Goal: Contribute content: Add original content to the website for others to see

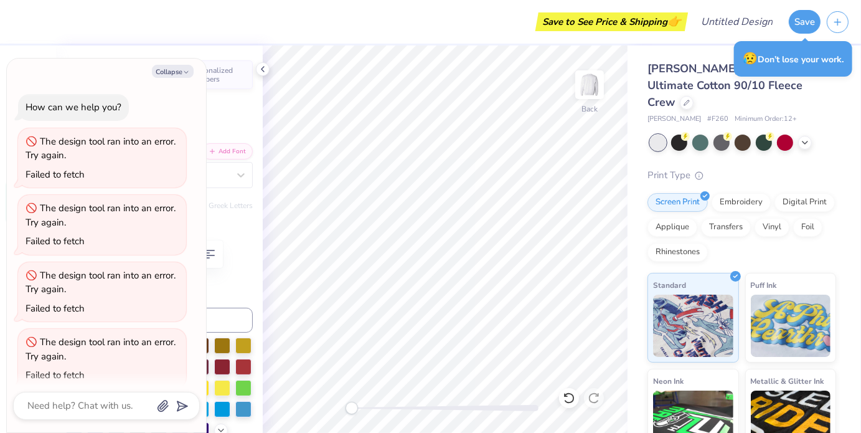
scroll to position [12, 0]
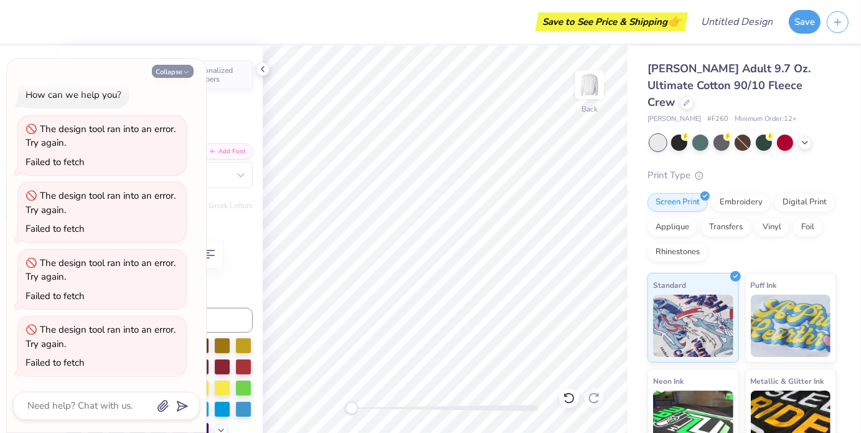
click at [176, 70] on button "Collapse" at bounding box center [173, 71] width 42 height 13
type textarea "x"
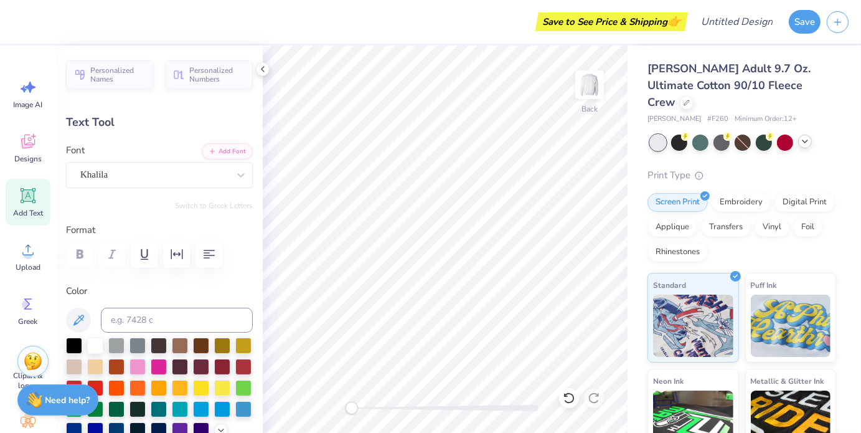
click at [809, 136] on icon at bounding box center [805, 141] width 10 height 10
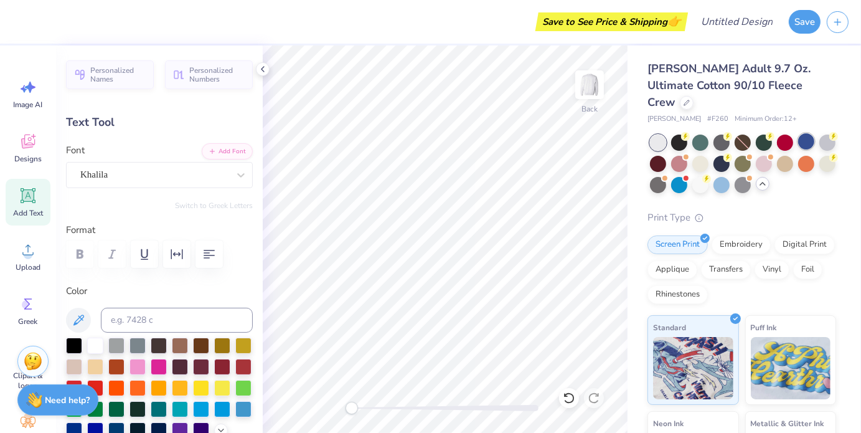
click at [805, 133] on div at bounding box center [806, 141] width 16 height 16
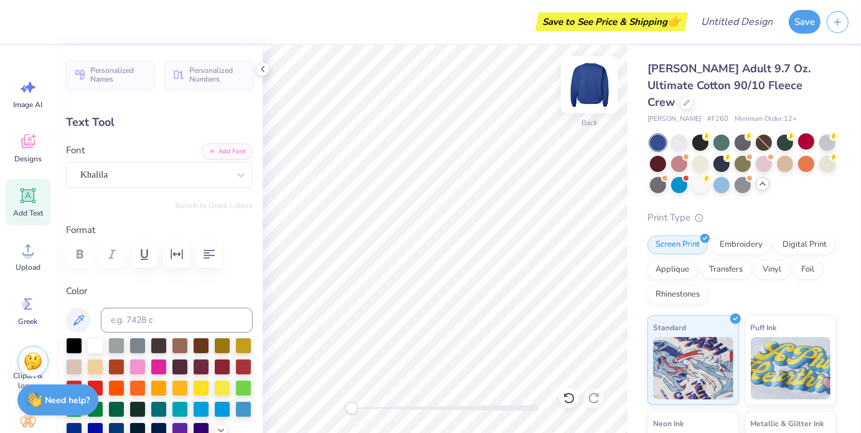
click at [589, 83] on img at bounding box center [590, 85] width 50 height 50
click at [580, 99] on img at bounding box center [590, 85] width 50 height 50
click at [27, 145] on icon at bounding box center [28, 143] width 12 height 10
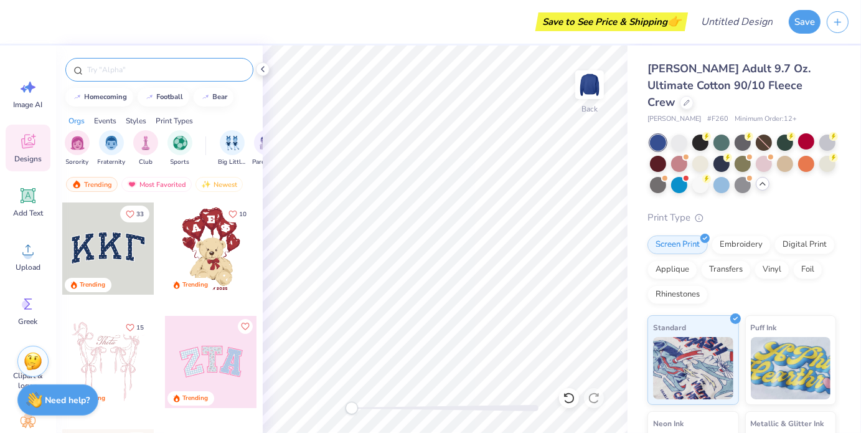
click at [102, 67] on input "text" at bounding box center [165, 70] width 159 height 12
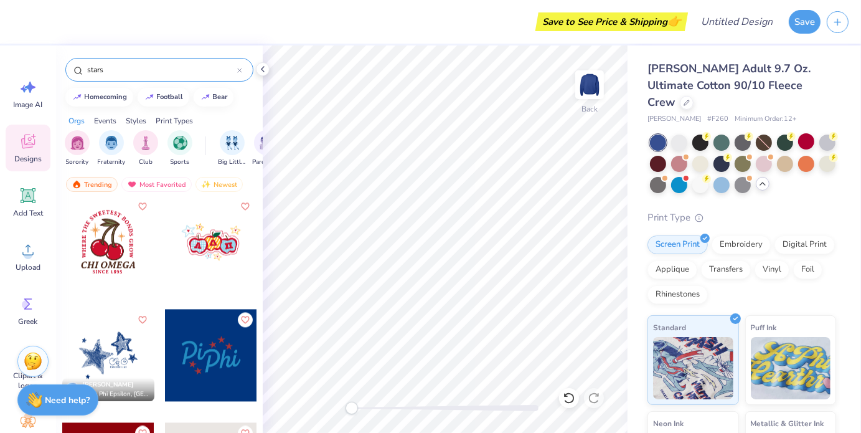
scroll to position [2485, 0]
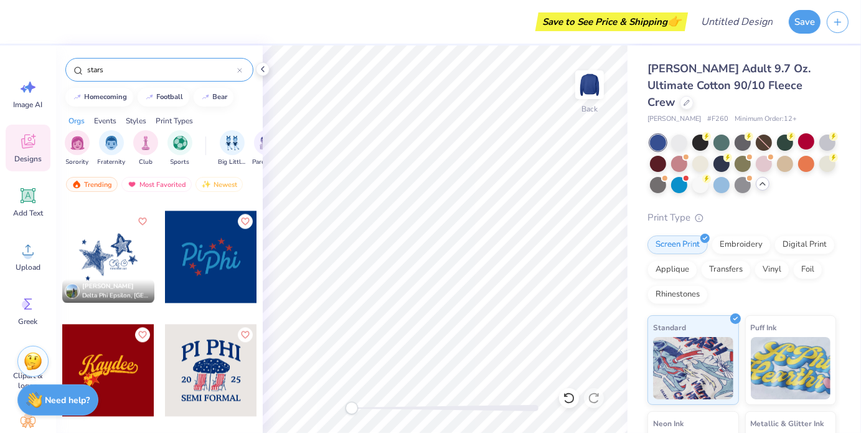
type input "stars"
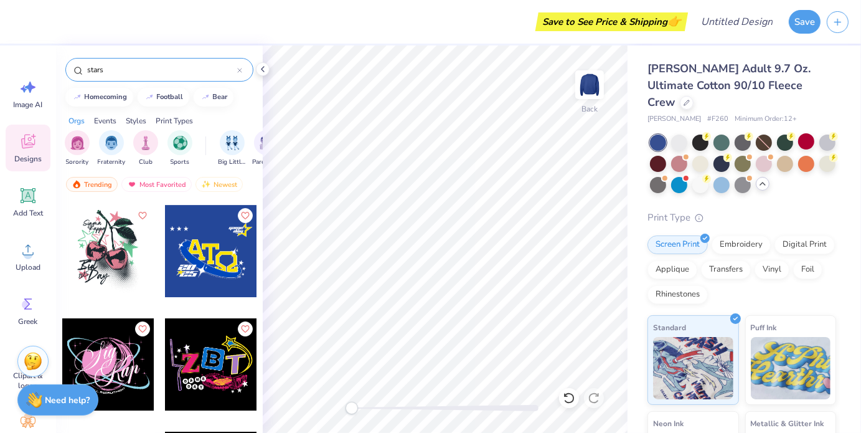
scroll to position [8255, 0]
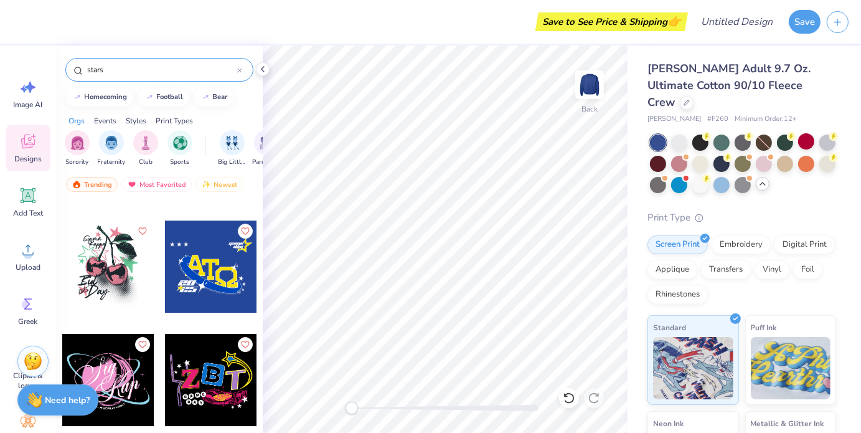
click at [204, 379] on div at bounding box center [211, 380] width 92 height 92
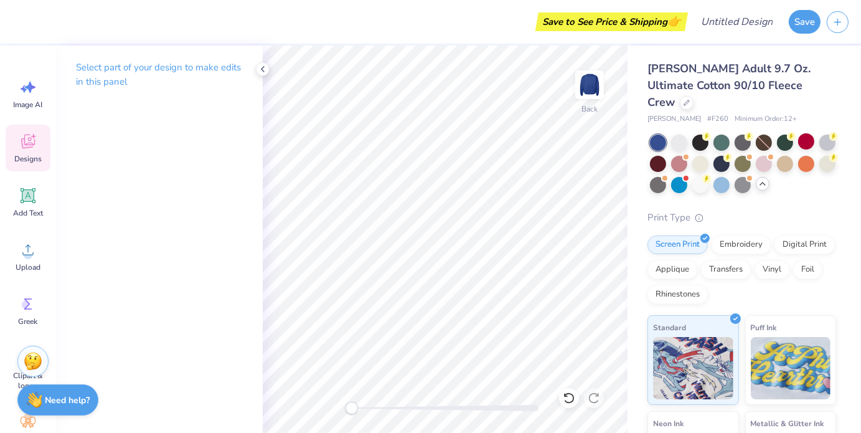
click at [23, 146] on icon at bounding box center [28, 143] width 12 height 10
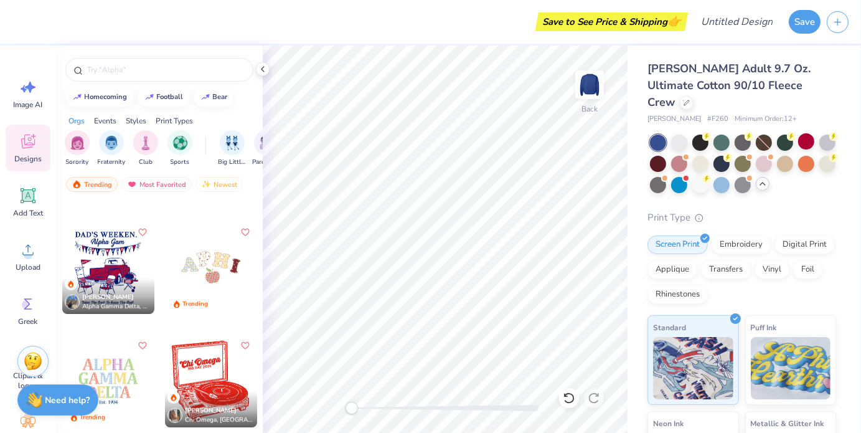
scroll to position [5080, 0]
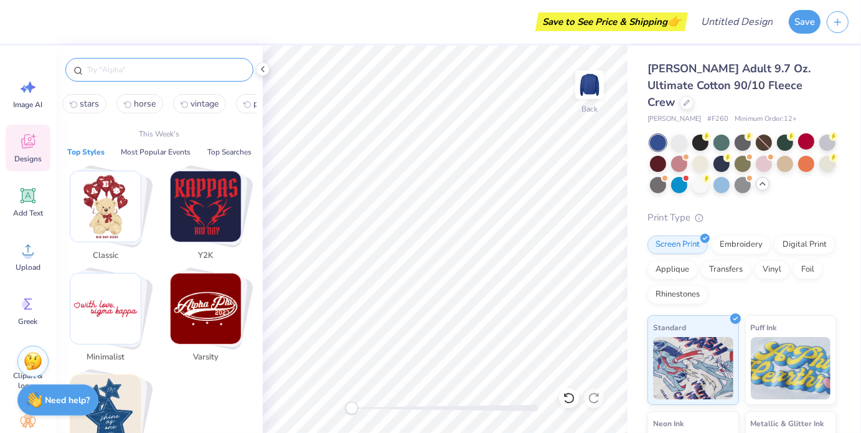
click at [98, 67] on input "text" at bounding box center [165, 70] width 159 height 12
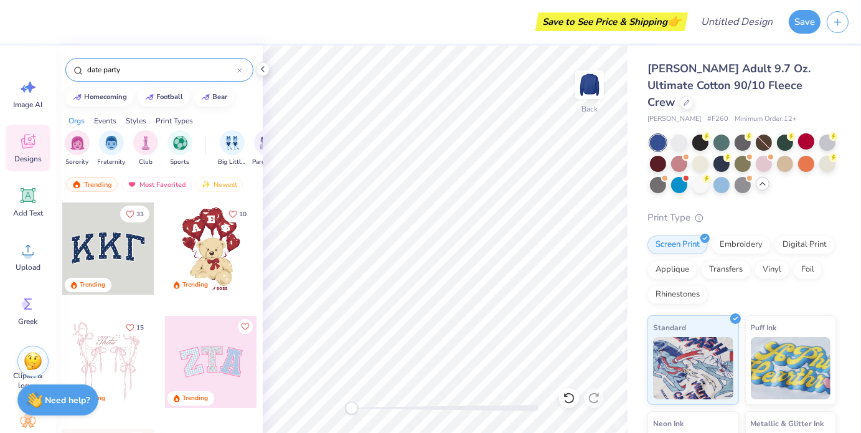
type input "date party"
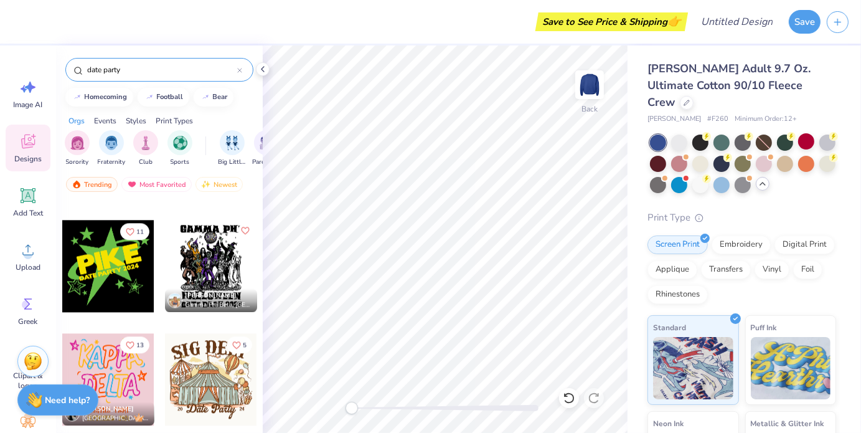
scroll to position [2817, 0]
click at [128, 229] on icon "Like" at bounding box center [129, 229] width 7 height 7
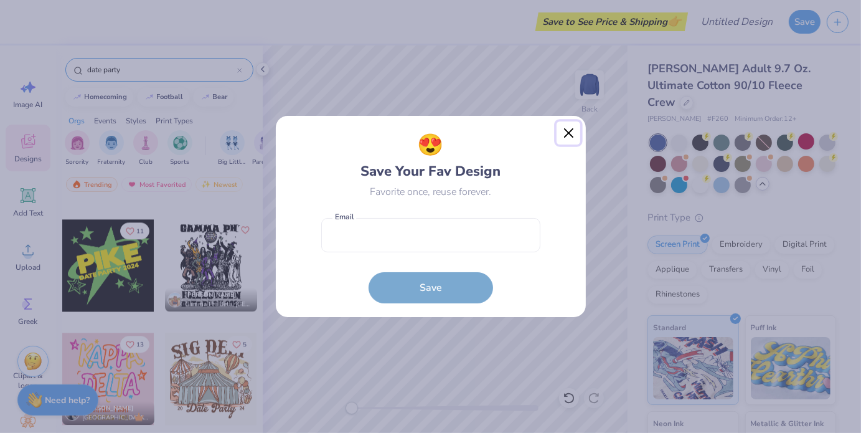
click at [574, 138] on button "Close" at bounding box center [569, 133] width 24 height 24
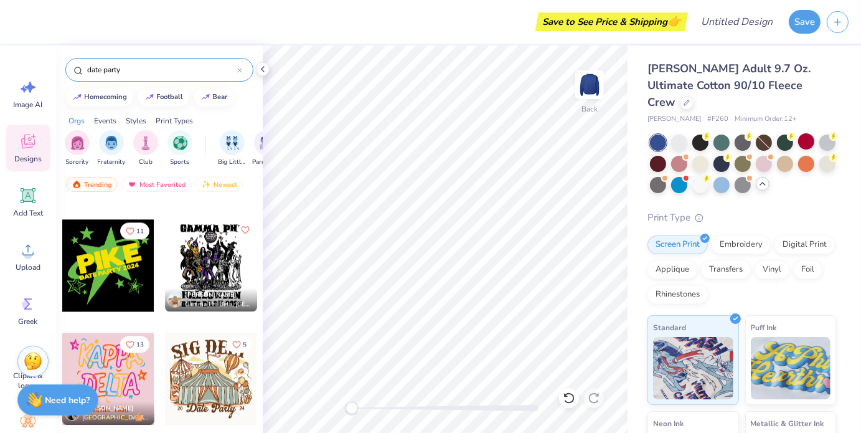
click at [95, 262] on div at bounding box center [108, 265] width 92 height 92
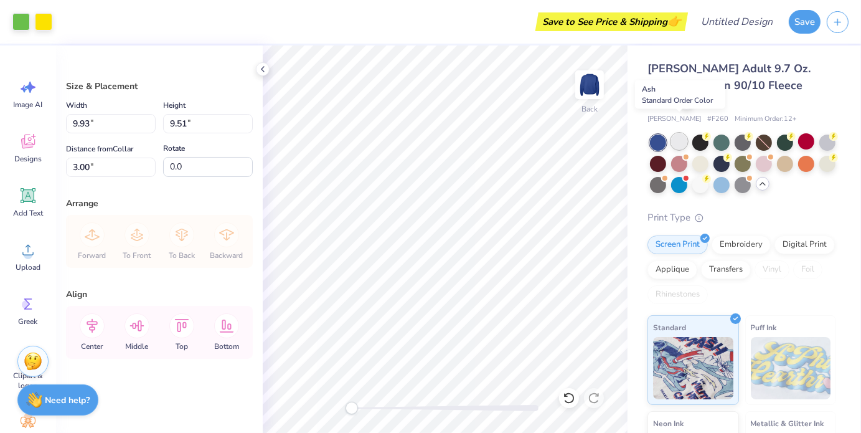
click at [687, 133] on div at bounding box center [679, 141] width 16 height 16
click at [16, 16] on div at bounding box center [20, 20] width 17 height 17
click at [22, 18] on div at bounding box center [20, 20] width 17 height 17
click at [21, 20] on div at bounding box center [20, 20] width 17 height 17
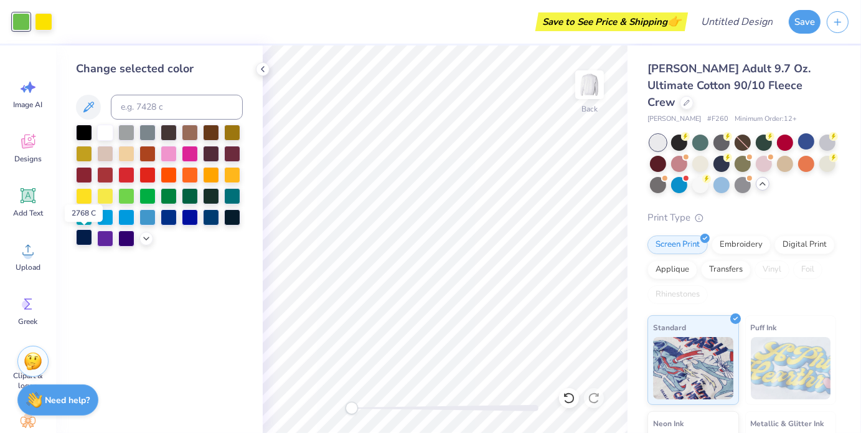
click at [81, 237] on div at bounding box center [84, 237] width 16 height 16
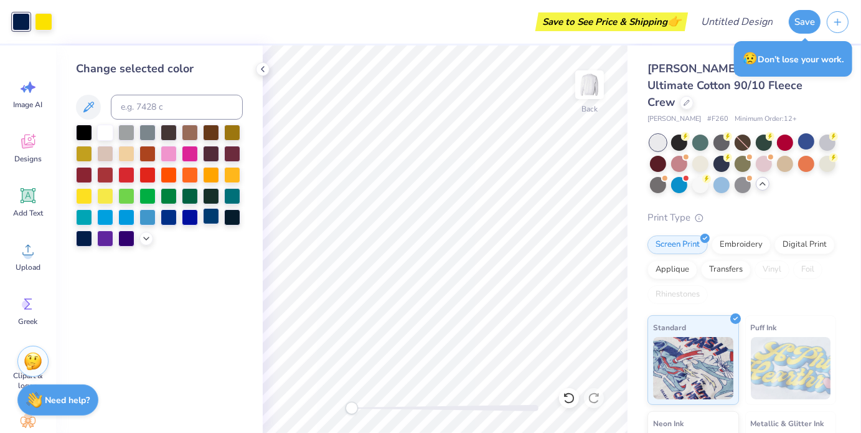
click at [211, 212] on div at bounding box center [211, 216] width 16 height 16
click at [49, 24] on div at bounding box center [43, 20] width 17 height 17
click at [86, 170] on div at bounding box center [84, 174] width 16 height 16
click at [101, 172] on div at bounding box center [105, 174] width 16 height 16
click at [128, 173] on div at bounding box center [126, 174] width 16 height 16
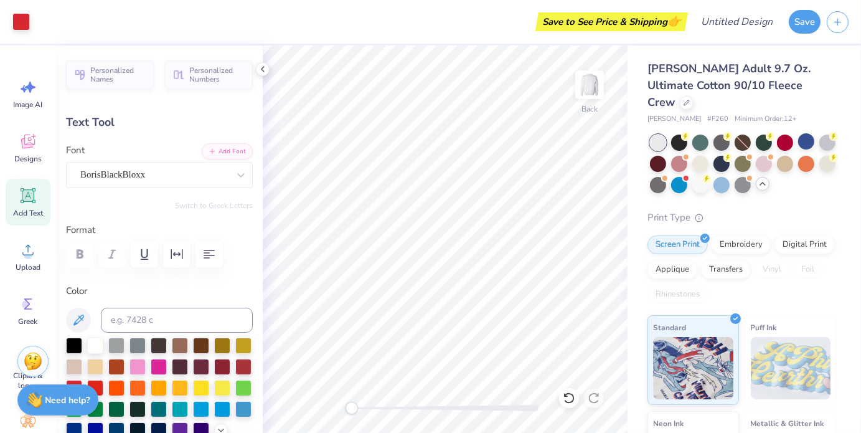
scroll to position [10, 1]
type textarea "P"
type textarea "A"
type textarea "alpha xi"
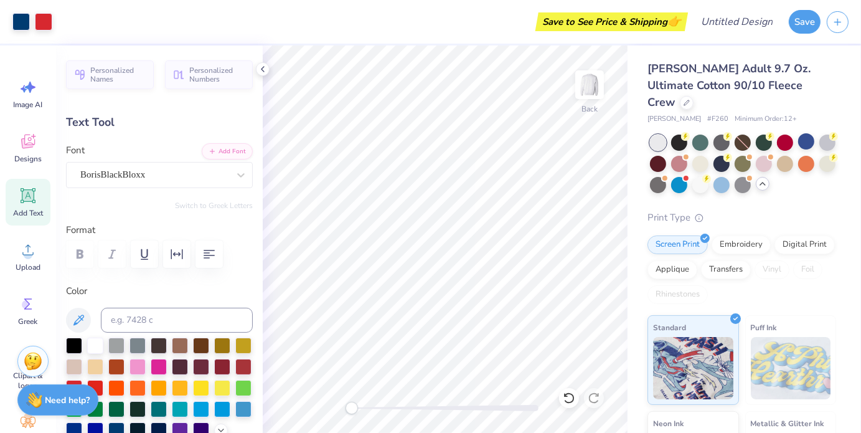
type input "0.0"
type input "3.18"
type input "0.94"
type input "5.43"
type input "0.0"
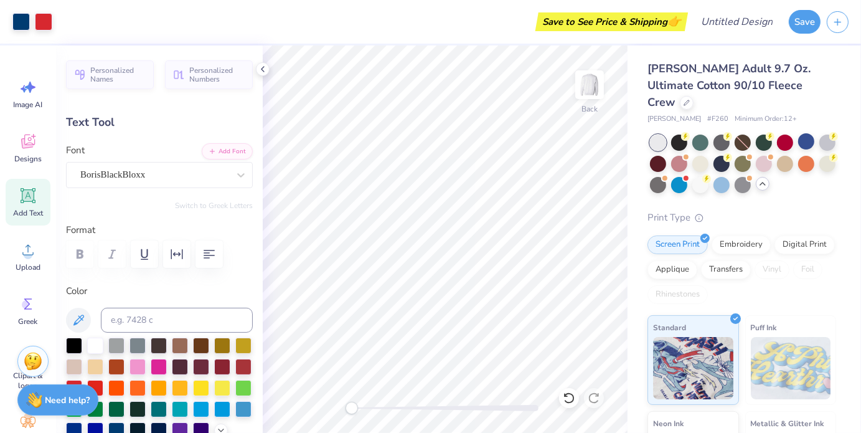
type input "5.36"
type input "0.0"
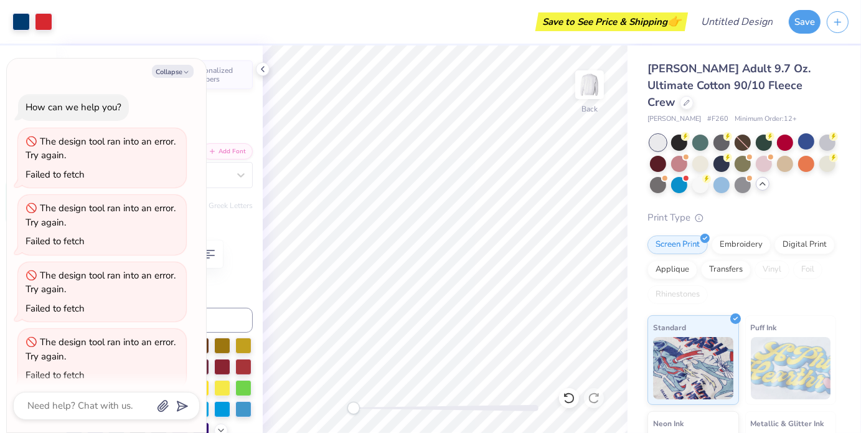
scroll to position [88, 0]
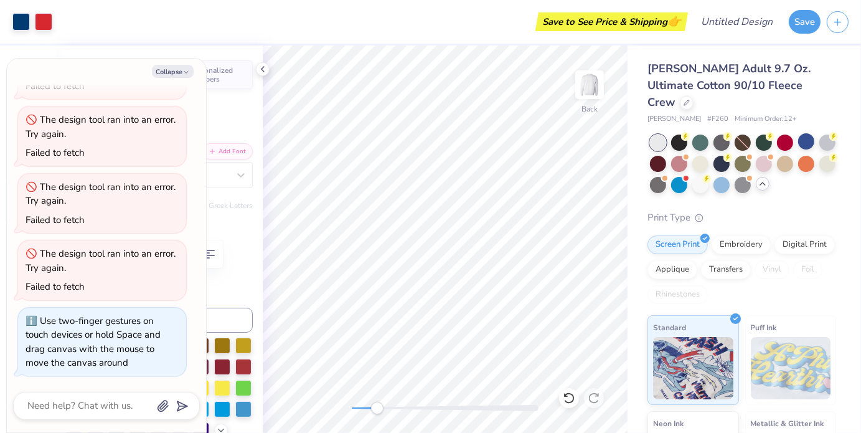
drag, startPoint x: 354, startPoint y: 412, endPoint x: 377, endPoint y: 407, distance: 24.1
click at [377, 407] on div "Accessibility label" at bounding box center [377, 408] width 12 height 12
type textarea "x"
type input "5.11"
type input "2.08"
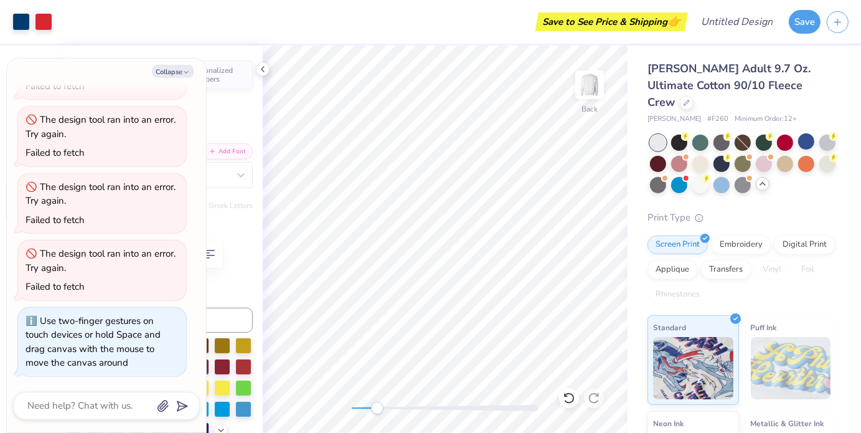
type input "4.22"
type input "-12.8"
type textarea "x"
type input "0.0"
type textarea "x"
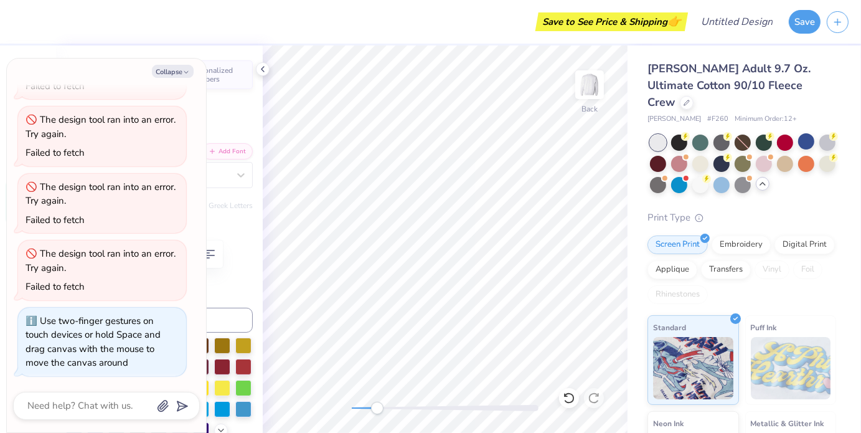
type input "0.0"
type textarea "x"
type input "5.22"
type input "-12.8"
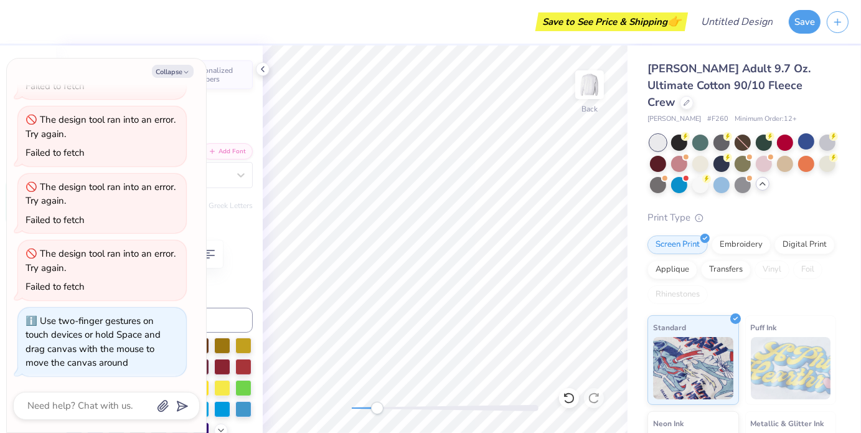
type textarea "x"
type textarea "DATE PARTY 204"
type textarea "x"
type textarea "DATE PARTY 2054"
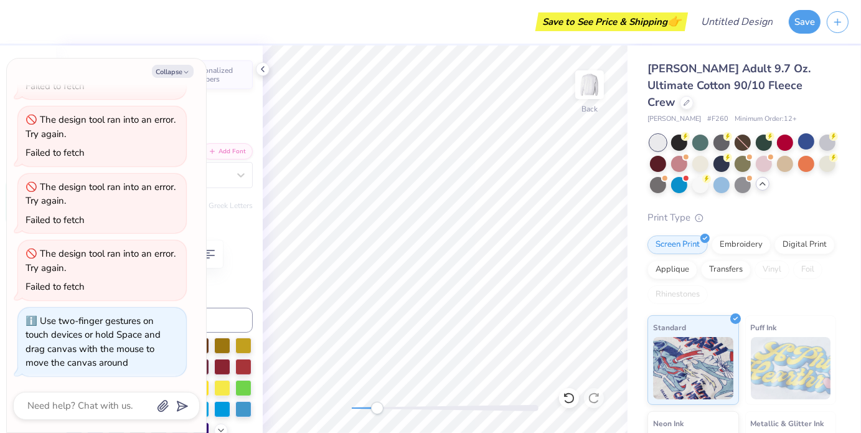
type textarea "x"
type textarea "DATE PARTY 204"
type textarea "x"
type textarea "DATE PARTY 24"
type textarea "x"
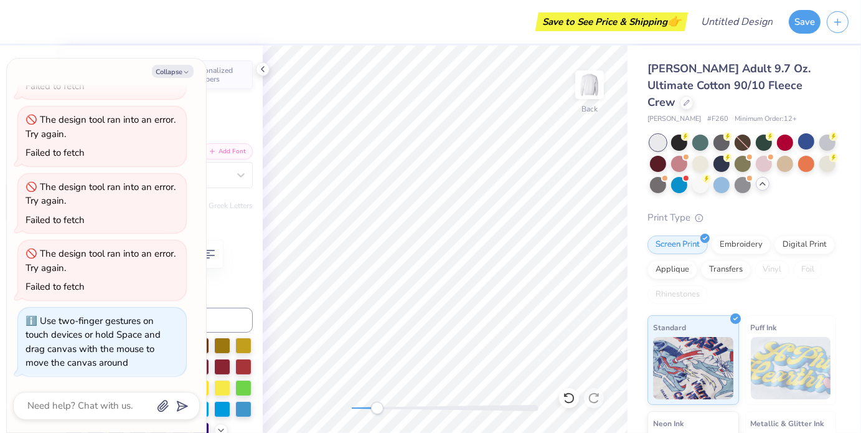
type textarea "DATE PARTY 224"
type textarea "x"
type textarea "DATE PARTY 2254"
type textarea "x"
type textarea "DATE PARTY 224"
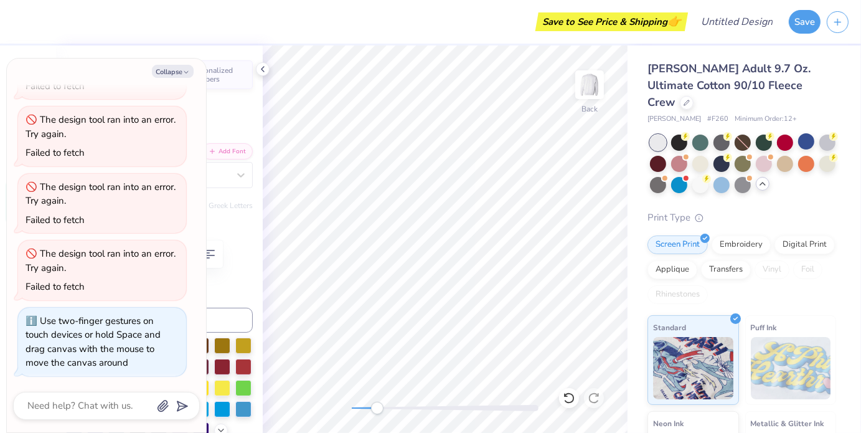
type textarea "x"
type textarea "DATE PARTY 24"
type textarea "x"
type textarea "DATE PARTY 4"
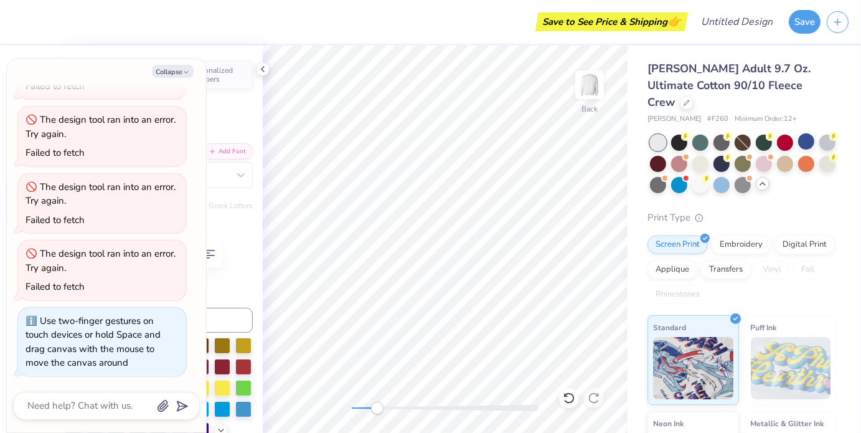
type textarea "x"
type textarea "DATE PARTY4"
type textarea "x"
type textarea "DATE PARTY 4"
type textarea "x"
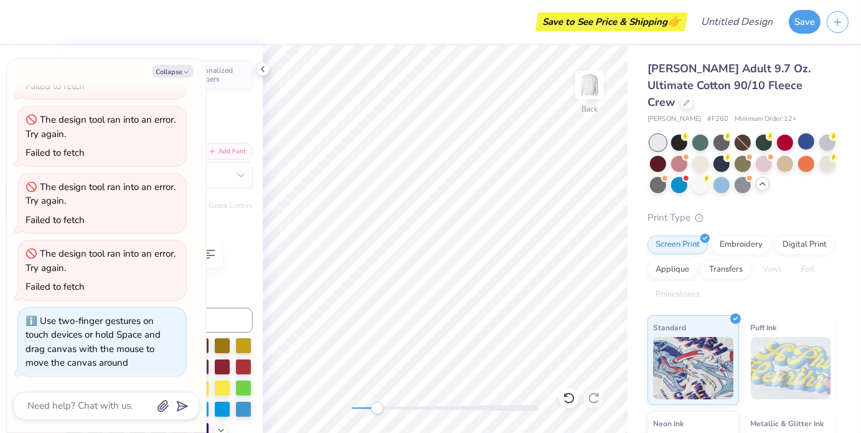
type textarea "DATE PARTY"
type textarea "x"
type textarea "DATE PARTY 2"
type textarea "x"
type textarea "DATE PARTY 20"
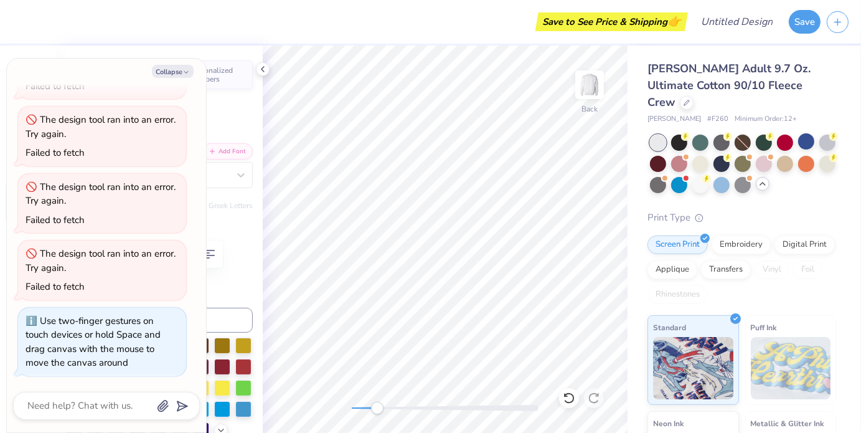
type textarea "x"
type textarea "DATE PARTY 202"
type textarea "x"
type textarea "DATE PARTY 2025"
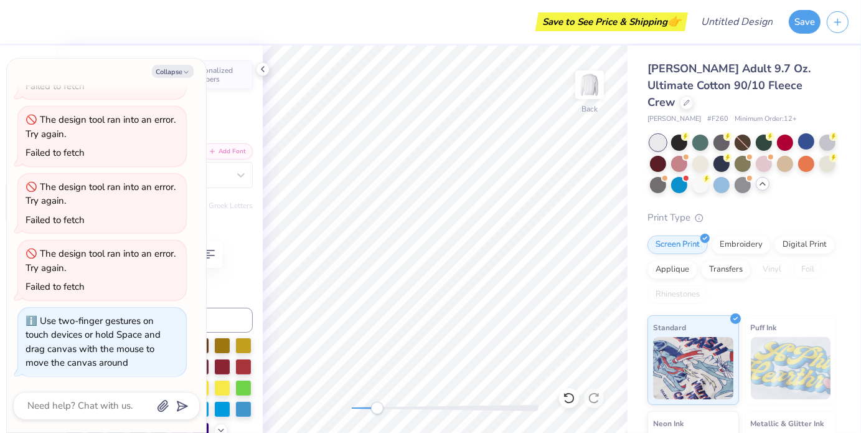
type textarea "x"
type textarea "DATE PARTY 202"
type textarea "x"
type textarea "DATE PARTY 2025"
type textarea "x"
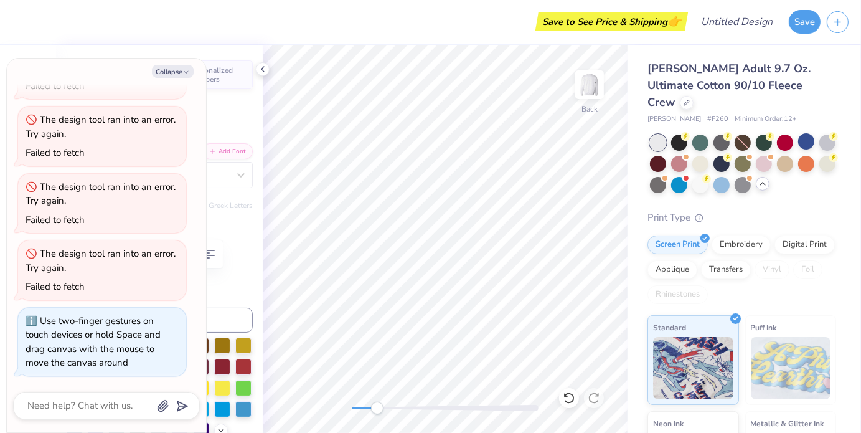
type textarea "DATE PARTY 2025"
type textarea "x"
type textarea "DATE PARTY 2025"
type textarea "x"
type input "0.0"
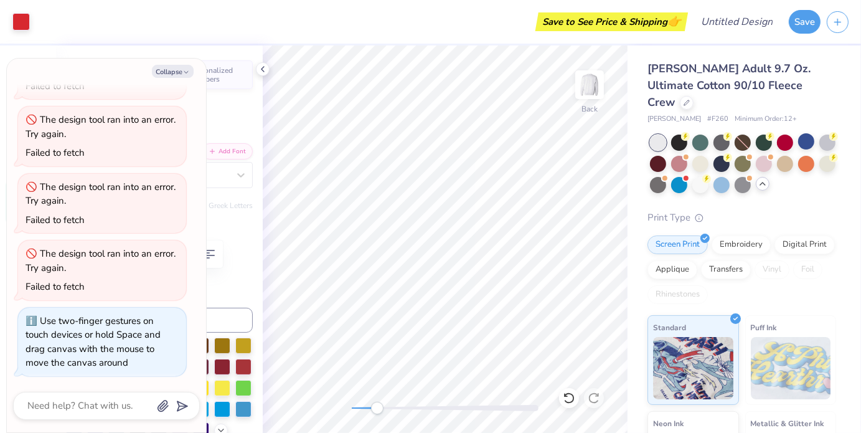
type textarea "x"
type input "3.16"
type input "0.93"
type input "5.23"
type input "-12.8"
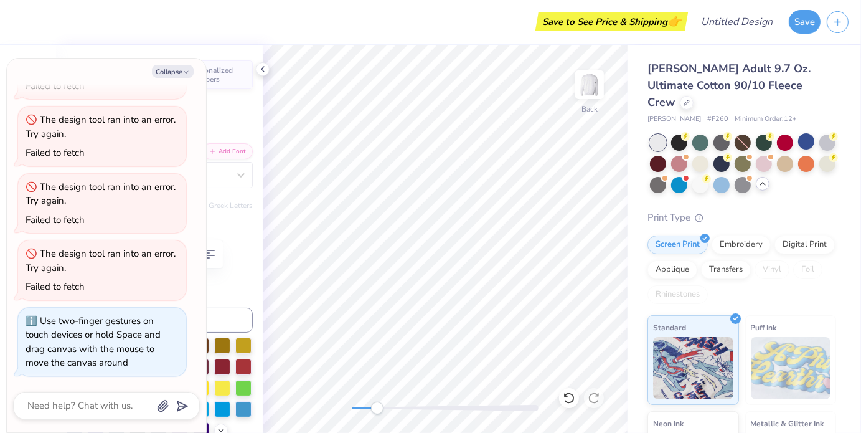
type textarea "x"
type input "0.0"
click at [336, 413] on div "Back" at bounding box center [445, 238] width 365 height 387
click at [168, 70] on button "Collapse" at bounding box center [173, 71] width 42 height 13
type textarea "x"
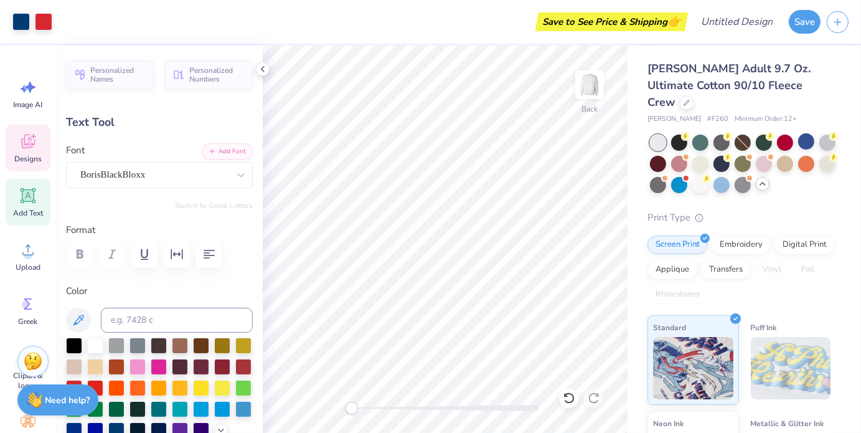
click at [17, 155] on span "Designs" at bounding box center [27, 159] width 27 height 10
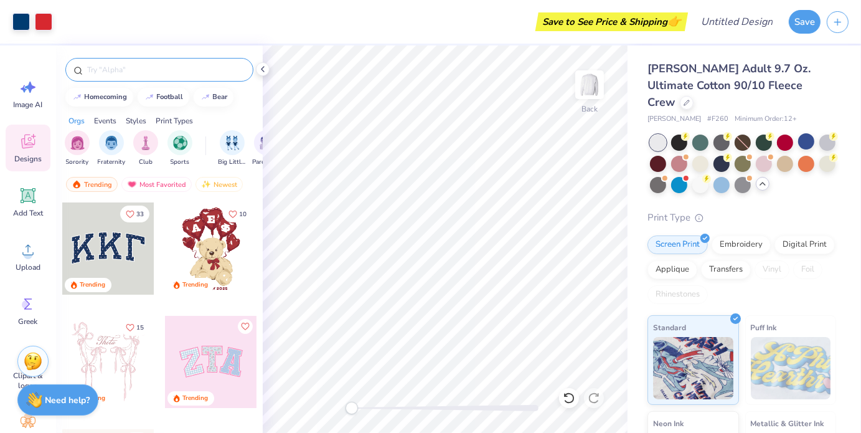
click at [144, 69] on input "text" at bounding box center [165, 70] width 159 height 12
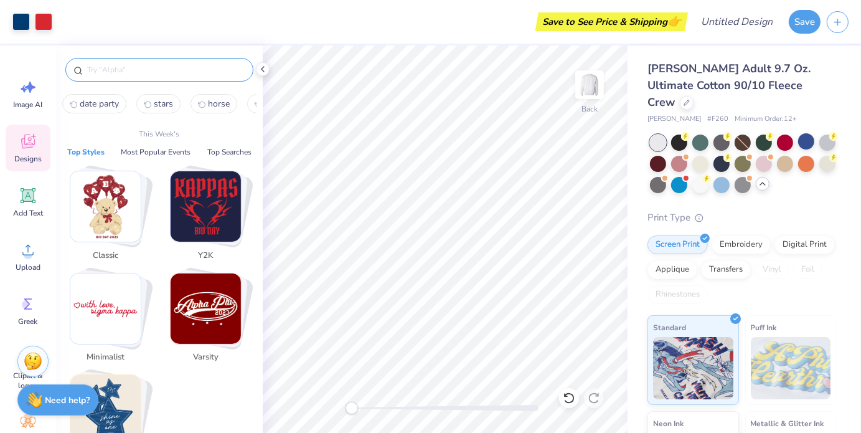
click at [113, 405] on img "Stack Card Button 80s & 90s" at bounding box center [105, 410] width 70 height 70
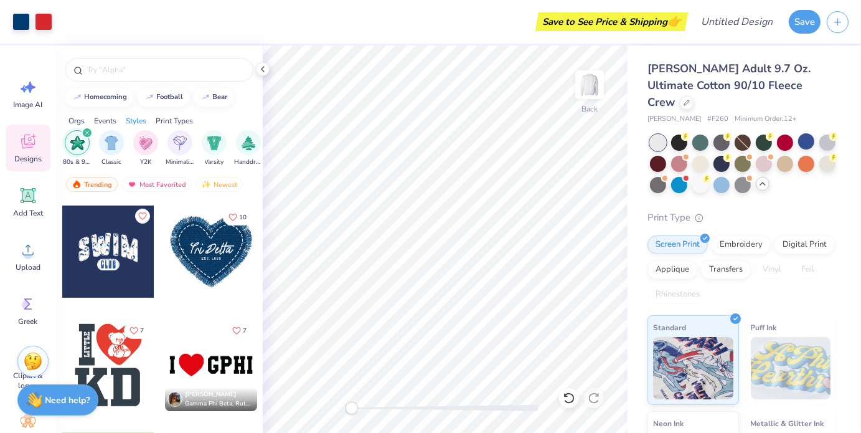
scroll to position [676, 0]
click at [102, 184] on div "Trending" at bounding box center [92, 184] width 52 height 15
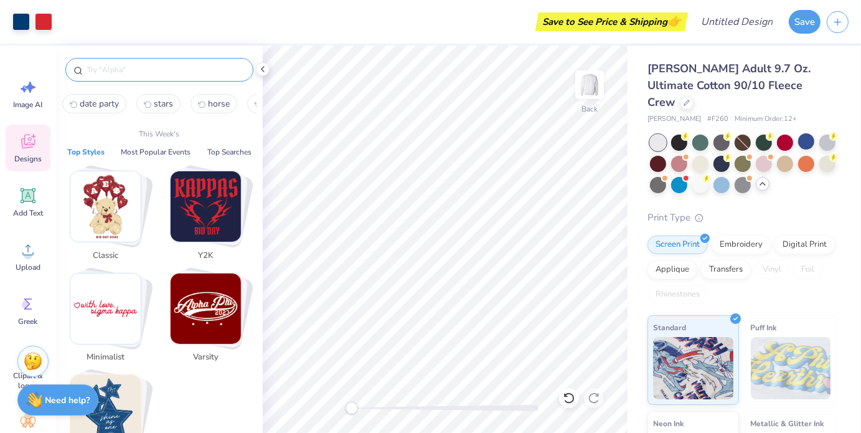
click at [111, 72] on input "text" at bounding box center [165, 70] width 159 height 12
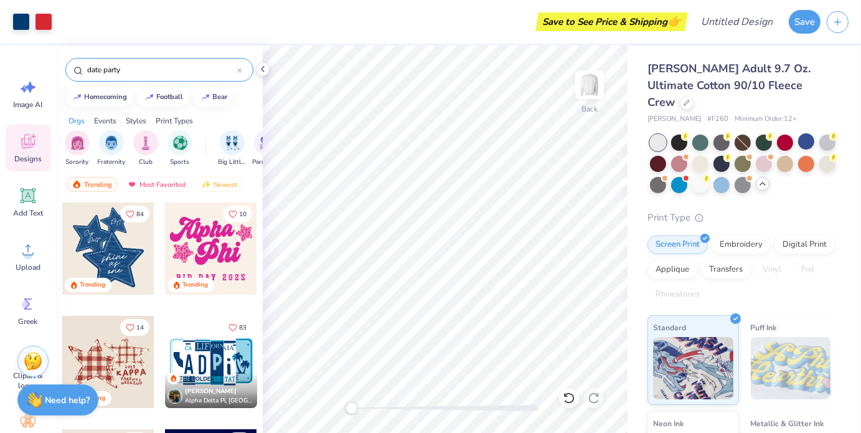
type input "date party"
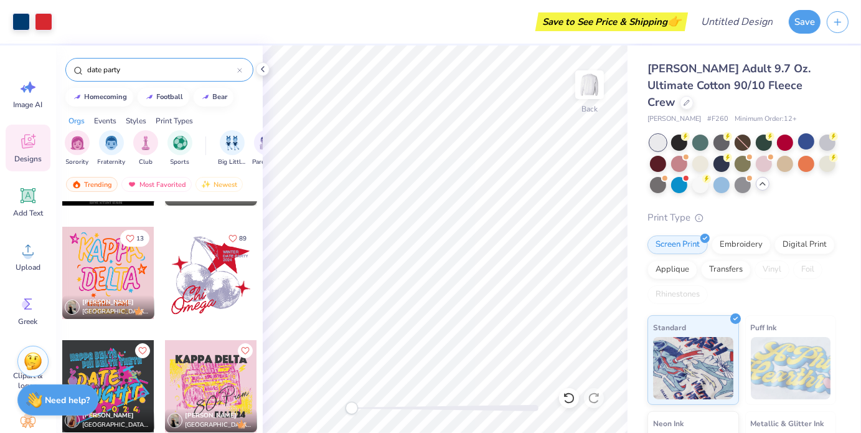
scroll to position [0, 0]
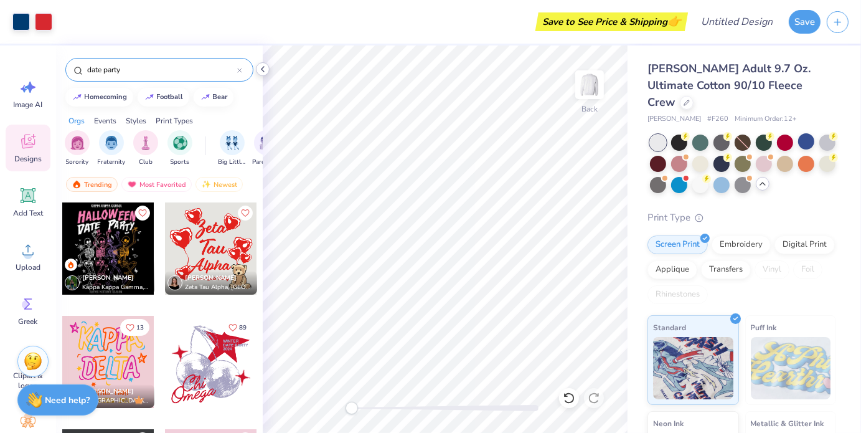
click at [267, 72] on icon at bounding box center [263, 69] width 10 height 10
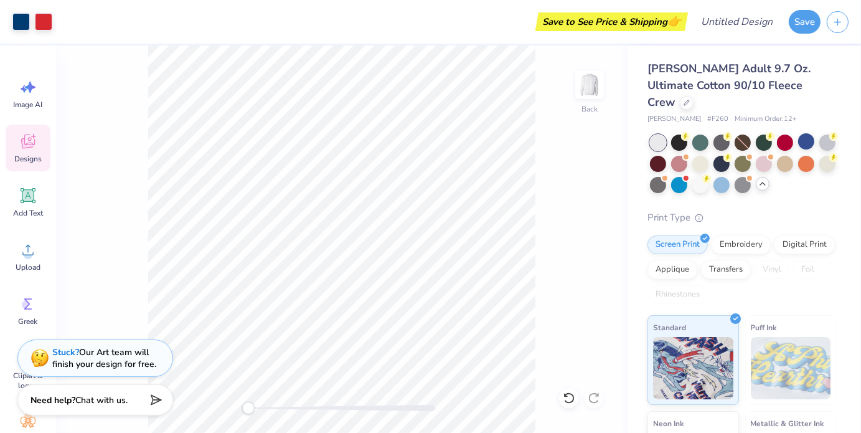
click at [42, 138] on div "Designs" at bounding box center [28, 148] width 45 height 47
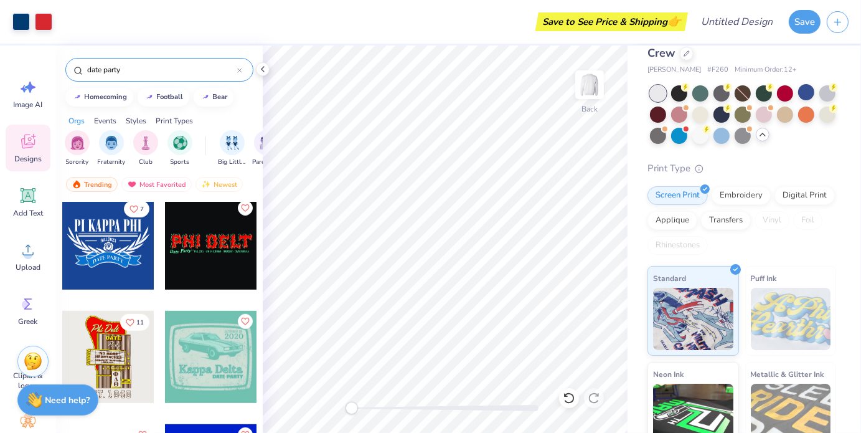
scroll to position [969, 0]
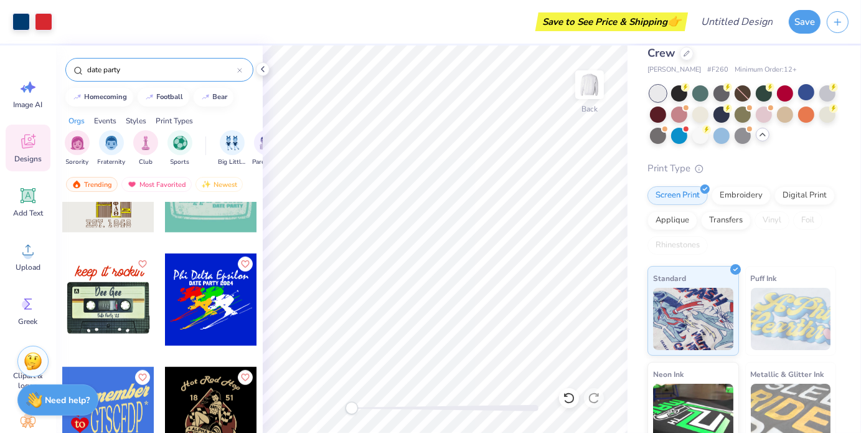
click at [147, 73] on input "date party" at bounding box center [161, 70] width 151 height 12
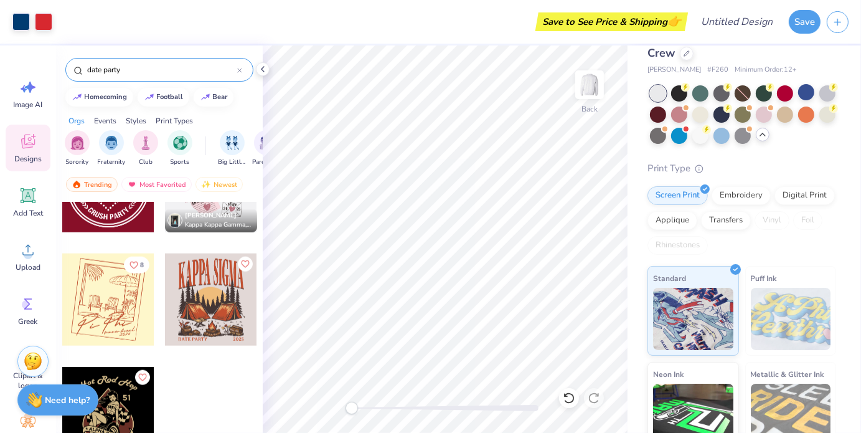
scroll to position [14228, 0]
click at [161, 72] on input "date party" at bounding box center [161, 70] width 151 height 12
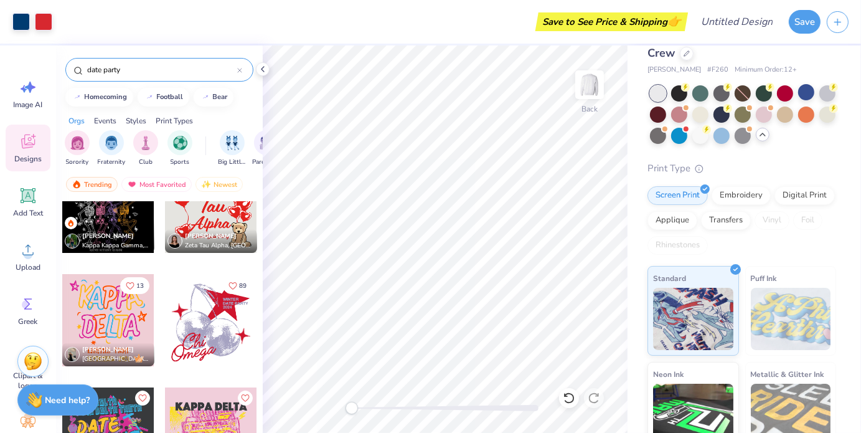
scroll to position [0, 0]
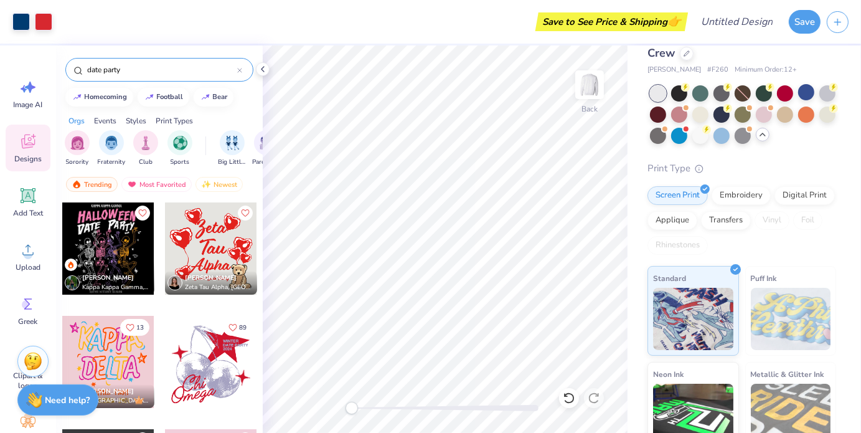
click at [31, 144] on icon at bounding box center [28, 141] width 19 height 19
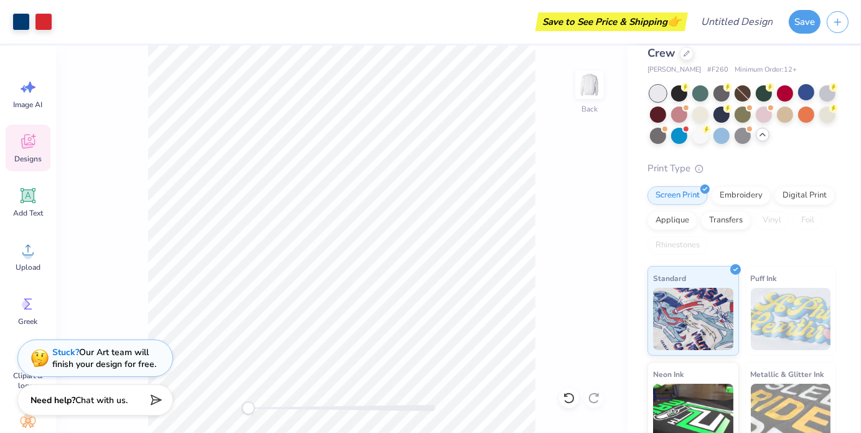
click at [31, 145] on icon at bounding box center [28, 143] width 12 height 10
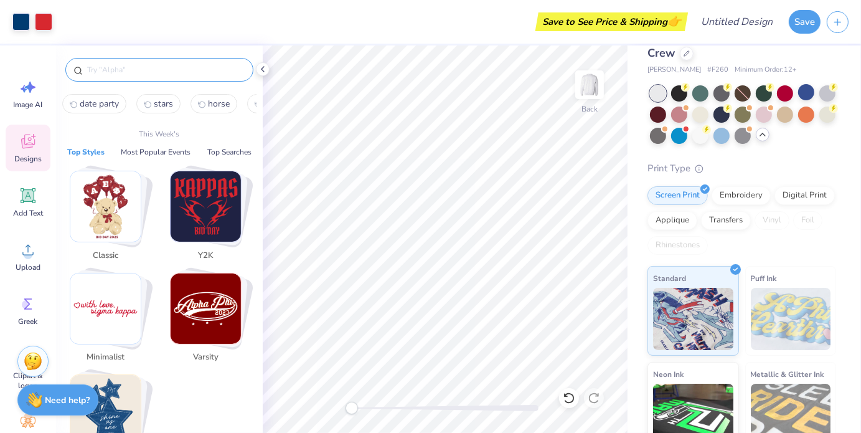
click at [98, 72] on input "text" at bounding box center [165, 70] width 159 height 12
click at [165, 151] on button "Most Popular Events" at bounding box center [155, 152] width 77 height 12
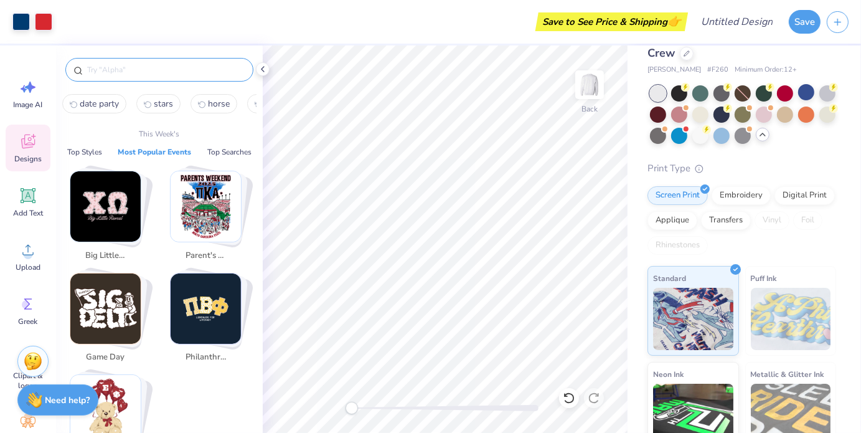
click at [126, 73] on input "text" at bounding box center [165, 70] width 159 height 12
click at [148, 106] on icon "stars1" at bounding box center [147, 105] width 7 height 6
type input "stars"
